Goal: Download file/media

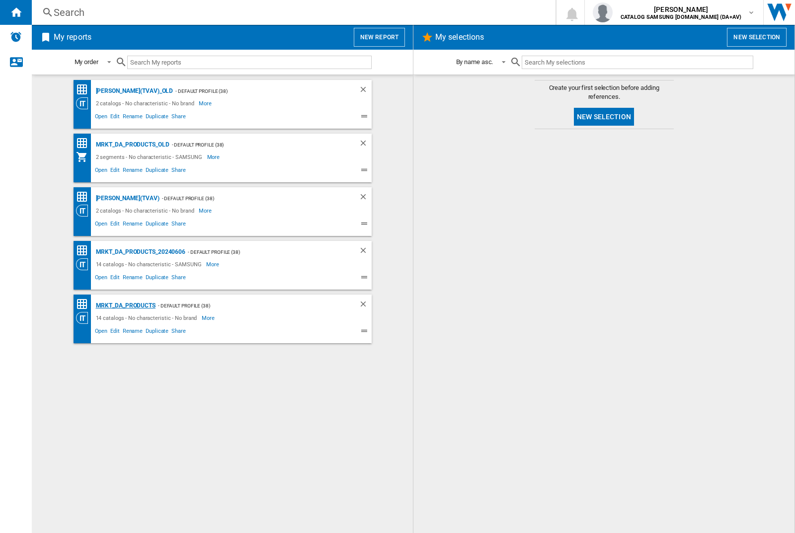
click at [125, 306] on div "MRKT_DA_PRODUCTS" at bounding box center [124, 306] width 62 height 12
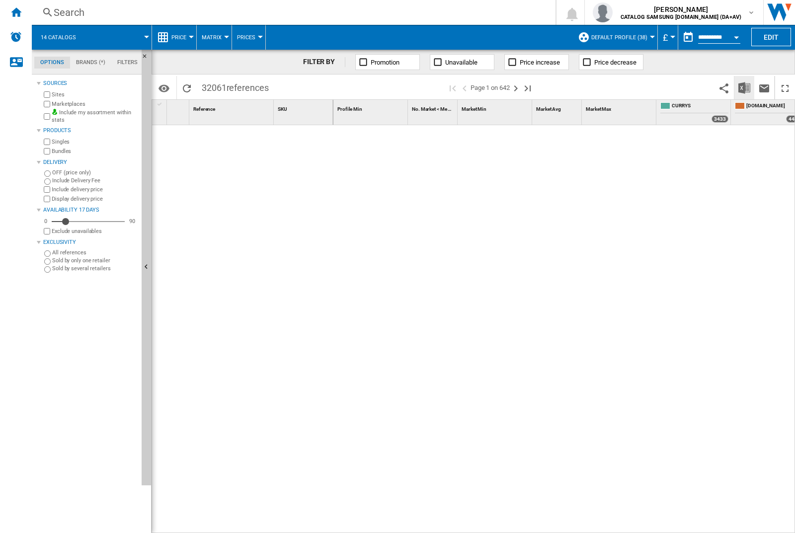
click at [744, 87] on img "Download in Excel" at bounding box center [744, 88] width 12 height 12
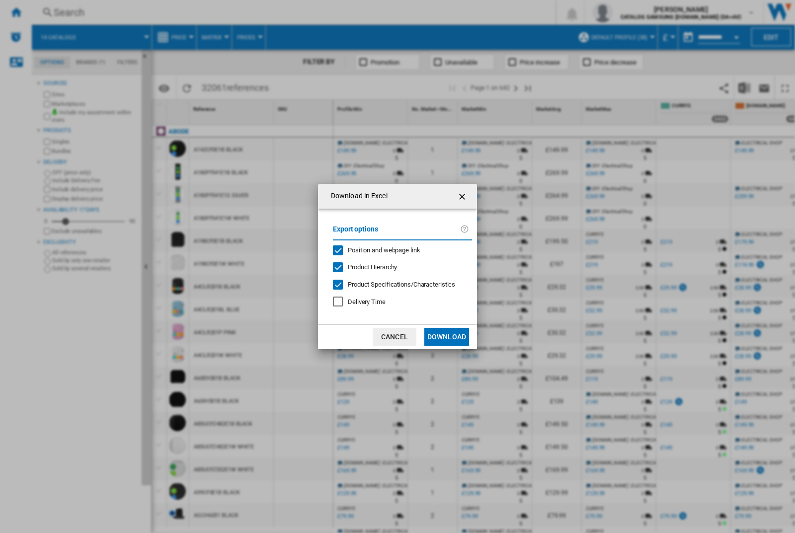
click at [377, 249] on span "Position and webpage link" at bounding box center [384, 249] width 73 height 7
click at [447, 337] on button "Download" at bounding box center [446, 337] width 45 height 18
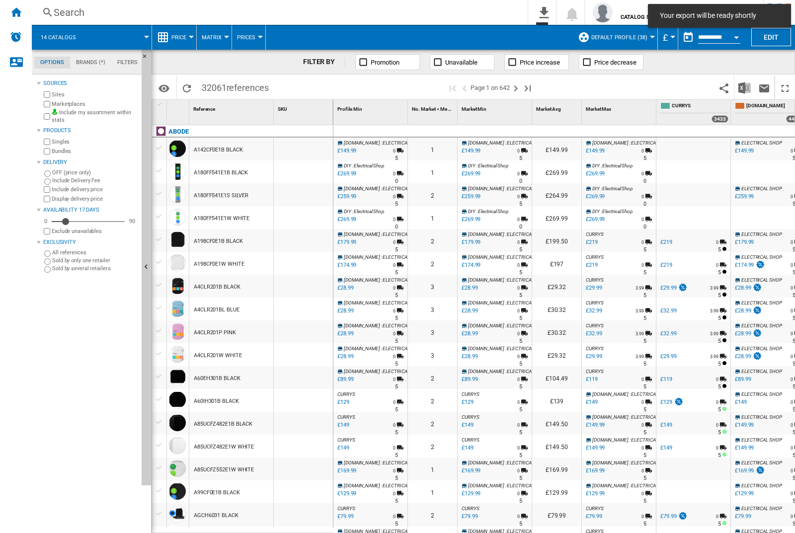
click at [307, 147] on div at bounding box center [303, 149] width 59 height 23
